Goal: Information Seeking & Learning: Learn about a topic

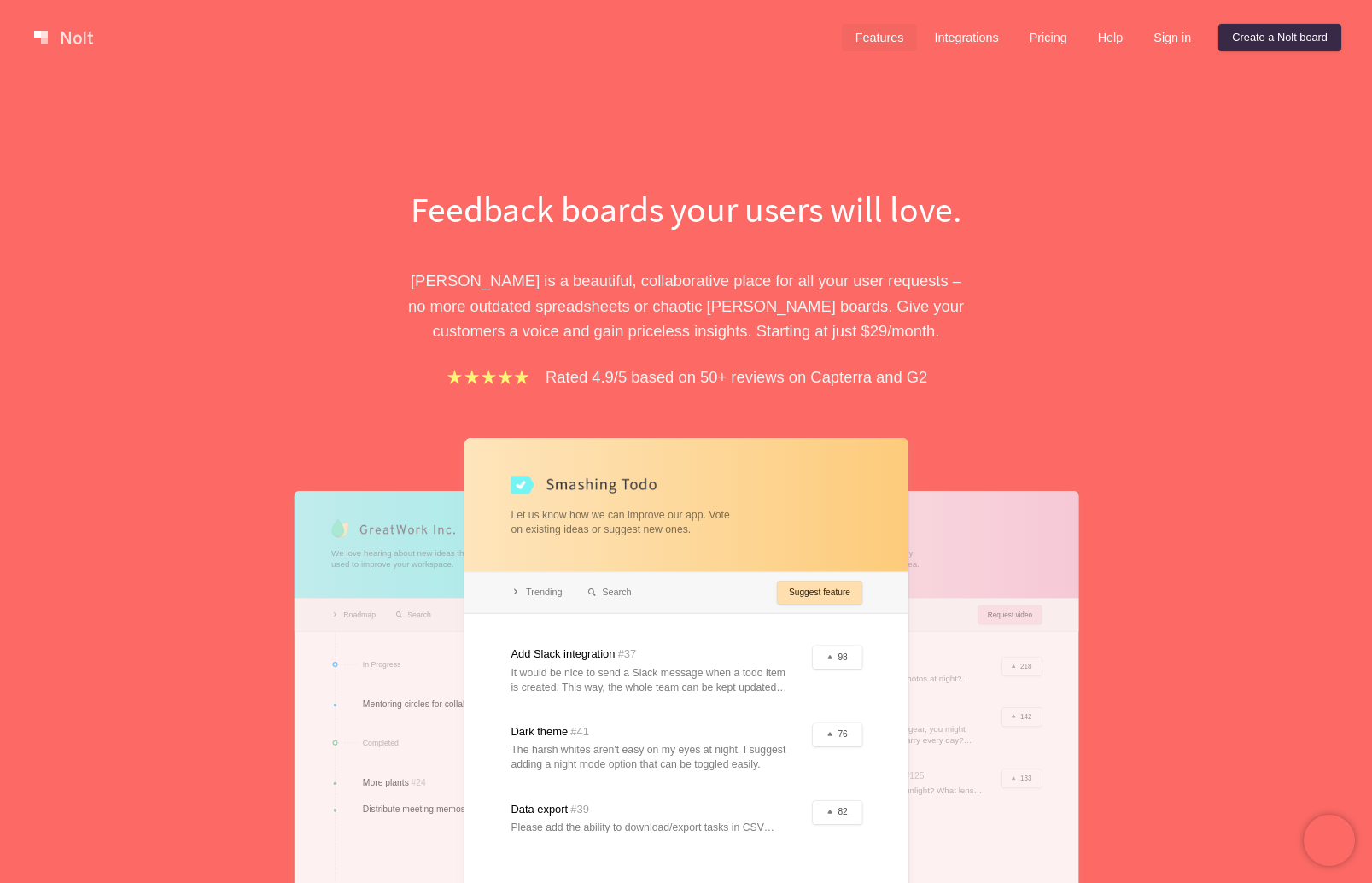
click at [863, 38] on link "Features" at bounding box center [880, 37] width 76 height 28
click at [1129, 289] on div "Feedback boards your users will love. [PERSON_NAME] is a beautiful, collaborati…" at bounding box center [686, 588] width 1372 height 1027
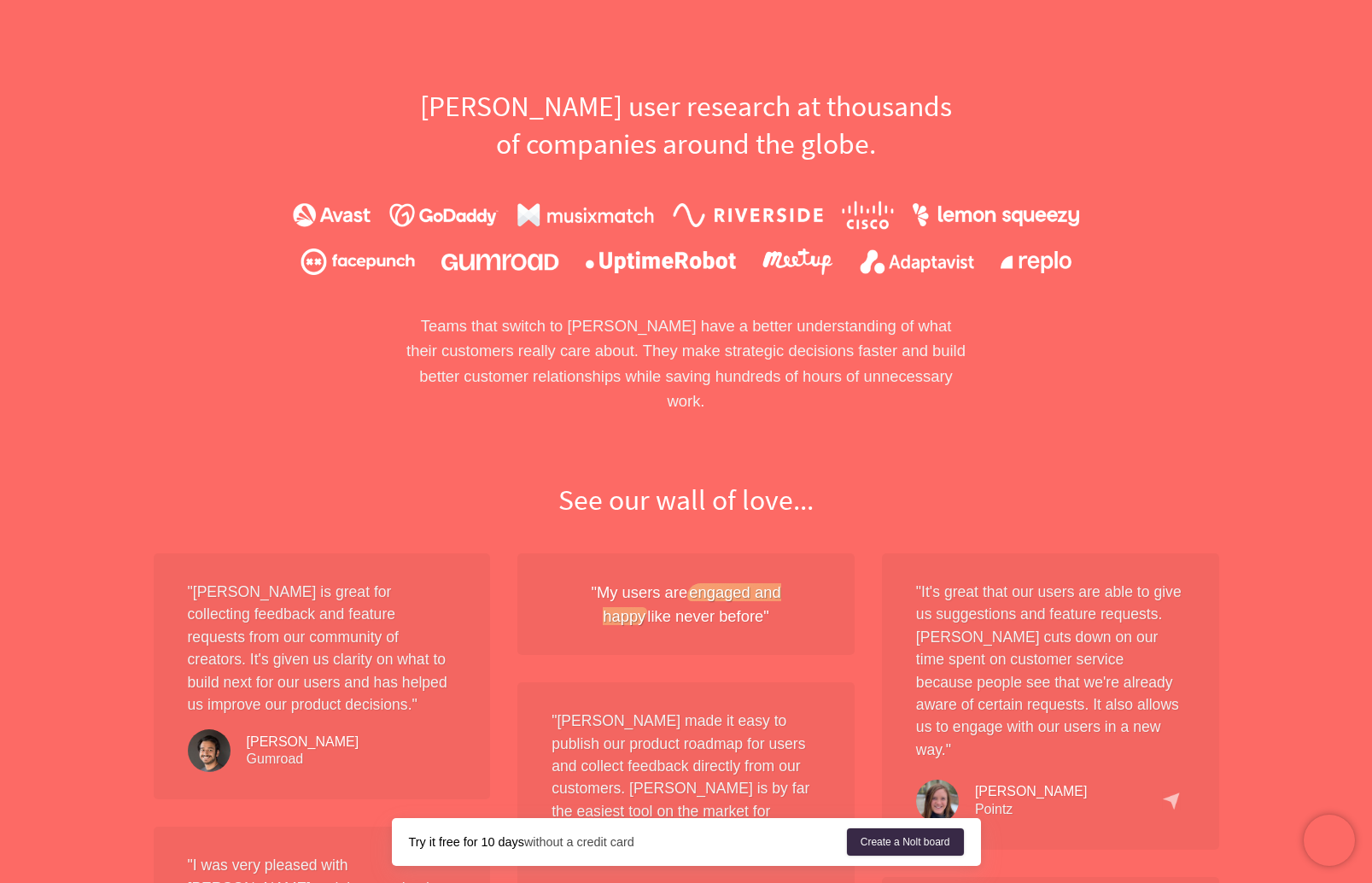
scroll to position [1138, 0]
